Goal: Obtain resource: Download file/media

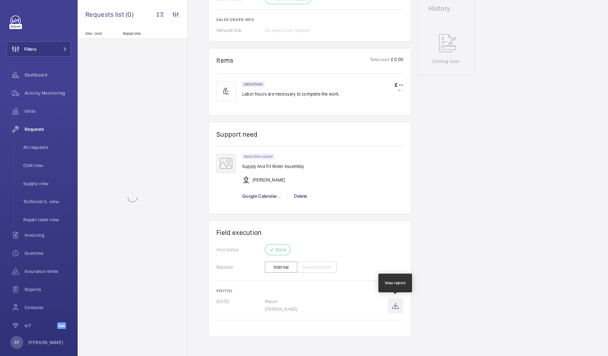
scroll to position [333, 0]
click at [397, 305] on wm-front-icon-button at bounding box center [395, 306] width 16 height 16
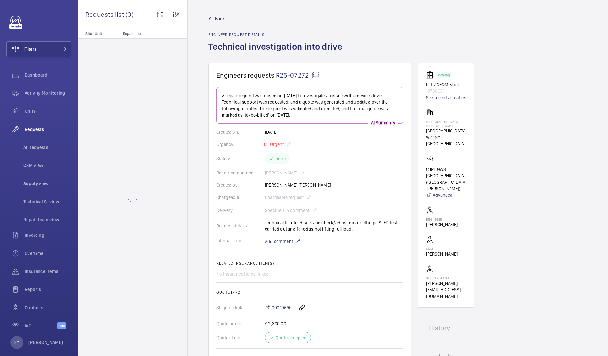
scroll to position [329, 0]
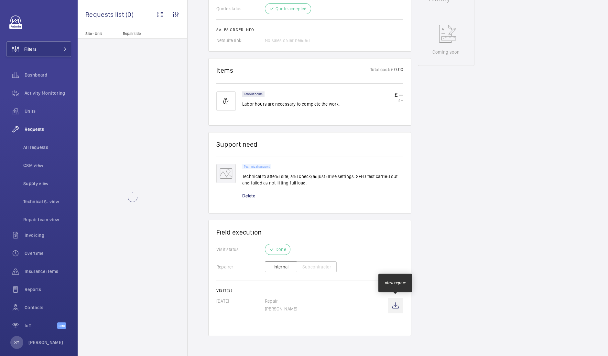
click at [393, 307] on wm-front-icon-button at bounding box center [395, 306] width 16 height 16
